Goal: Check status: Check status

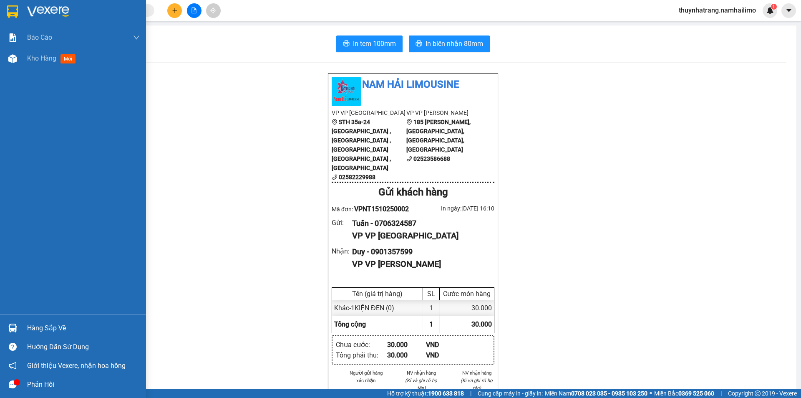
click at [17, 3] on div at bounding box center [73, 13] width 146 height 27
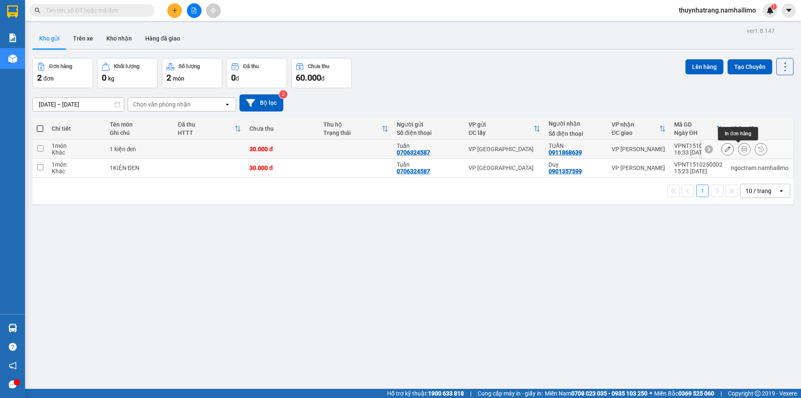
click at [742, 148] on icon at bounding box center [745, 149] width 6 height 6
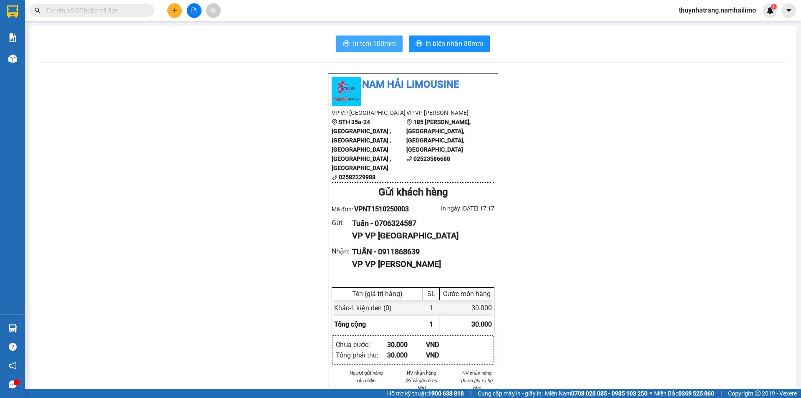
click at [383, 42] on span "In tem 100mm" at bounding box center [374, 43] width 43 height 10
